Goal: Task Accomplishment & Management: Manage account settings

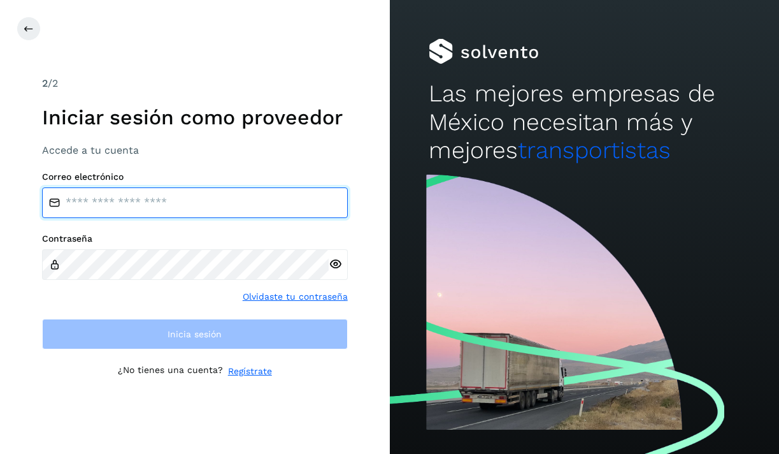
click at [175, 203] on input "email" at bounding box center [195, 202] width 306 height 31
type input "**********"
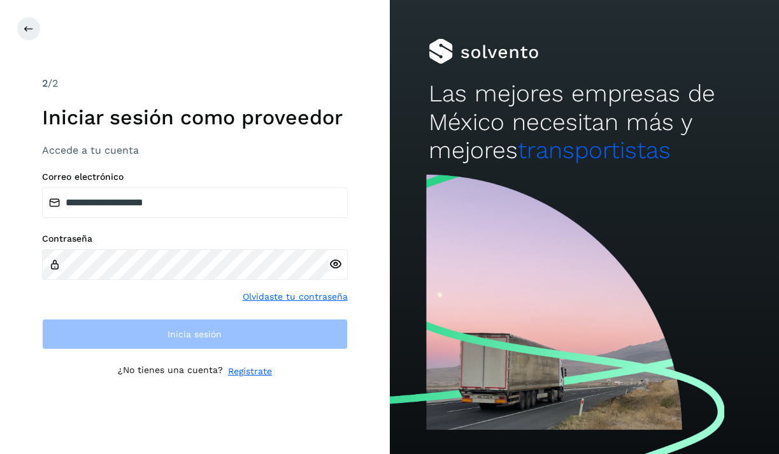
click at [168, 285] on div "Contraseña Olvidaste tu contraseña" at bounding box center [195, 268] width 306 height 70
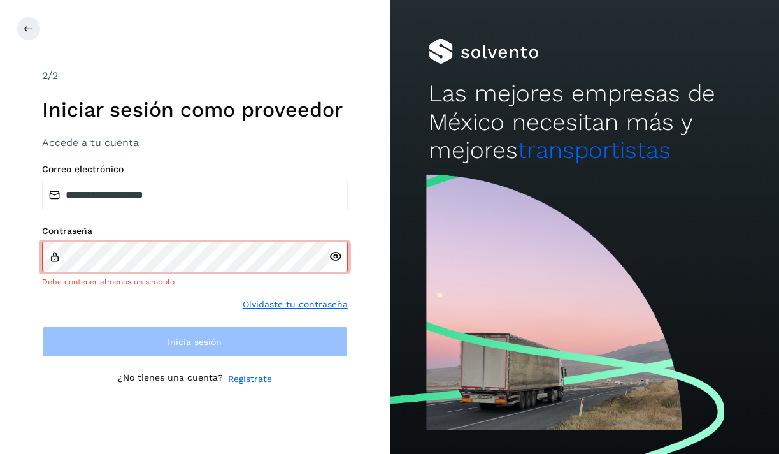
click at [340, 264] on div at bounding box center [338, 256] width 19 height 31
click at [340, 257] on icon at bounding box center [335, 256] width 13 height 13
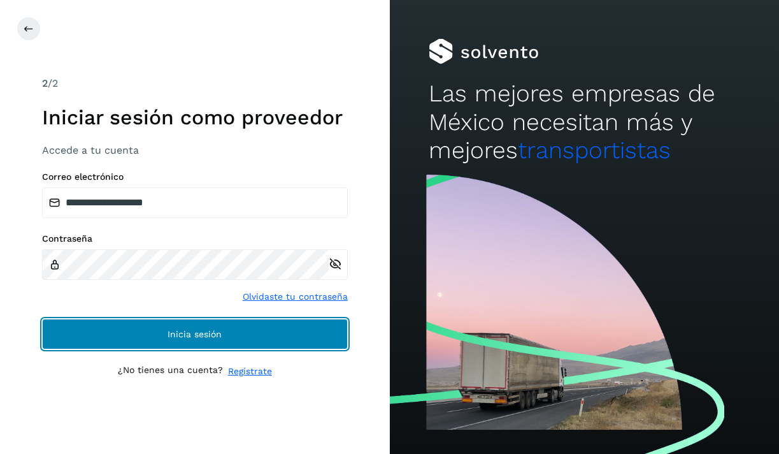
click at [261, 328] on button "Inicia sesión" at bounding box center [195, 334] width 306 height 31
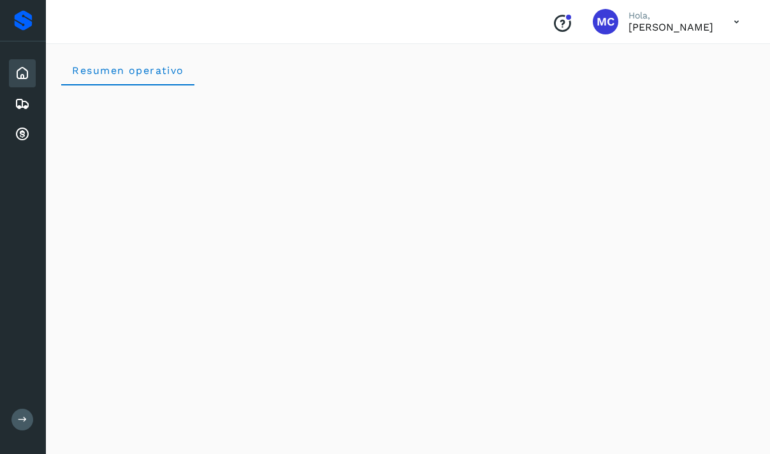
click at [26, 78] on icon at bounding box center [22, 73] width 15 height 15
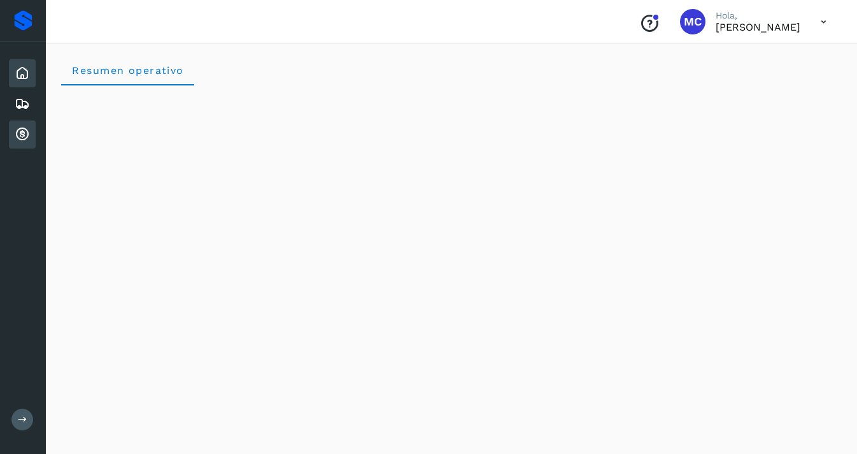
click at [32, 131] on div "Cuentas por cobrar" at bounding box center [22, 134] width 27 height 28
